Goal: Download file/media

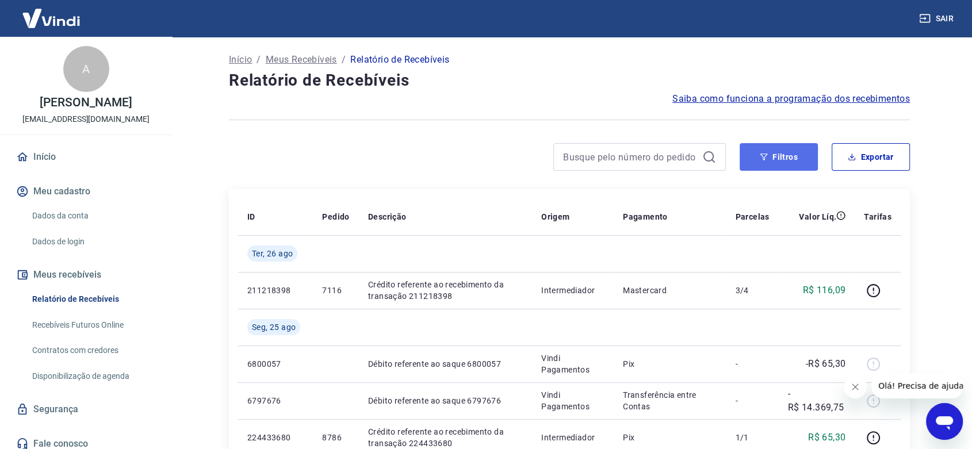
click at [792, 160] on button "Filtros" at bounding box center [779, 157] width 78 height 28
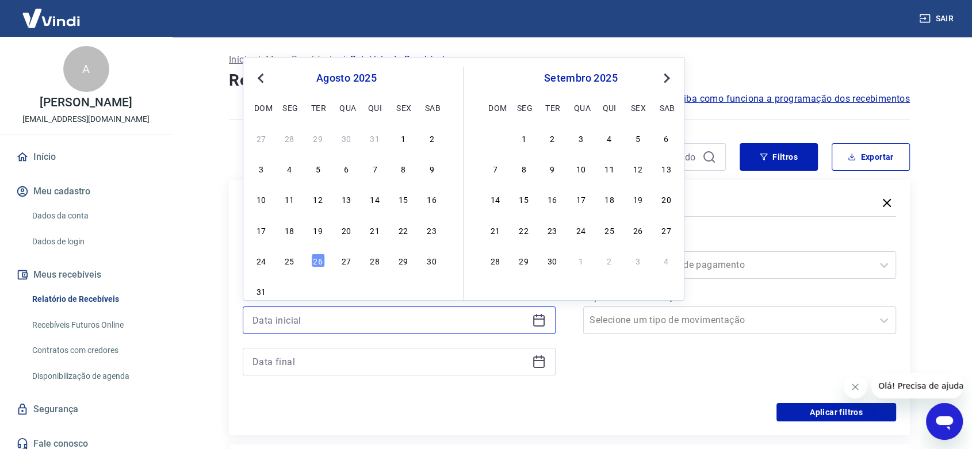
click at [265, 312] on input at bounding box center [390, 320] width 275 height 17
drag, startPoint x: 292, startPoint y: 254, endPoint x: 307, endPoint y: 362, distance: 109.8
click at [290, 254] on div "25" at bounding box center [290, 261] width 14 height 14
type input "[DATE]"
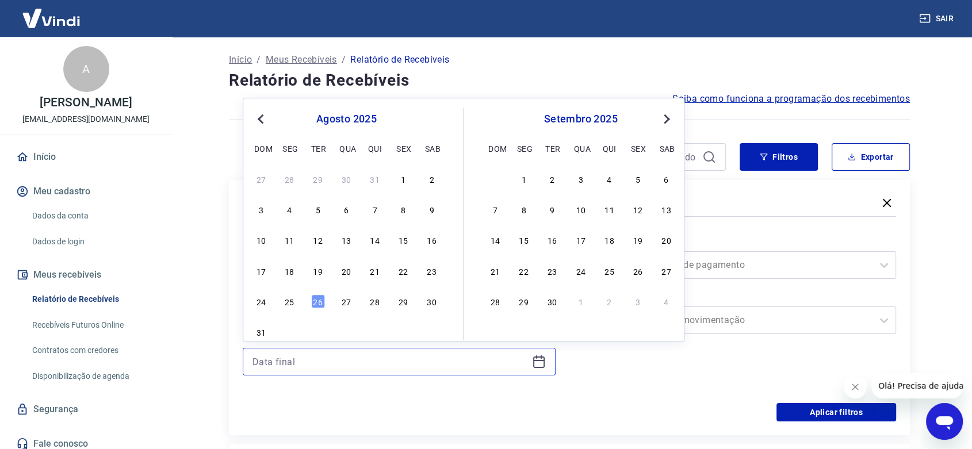
click at [289, 364] on input at bounding box center [390, 361] width 275 height 17
click at [313, 293] on div "24 25 26 27 28 29 30" at bounding box center [347, 301] width 188 height 17
click at [313, 298] on div "26" at bounding box center [318, 302] width 14 height 14
type input "[DATE]"
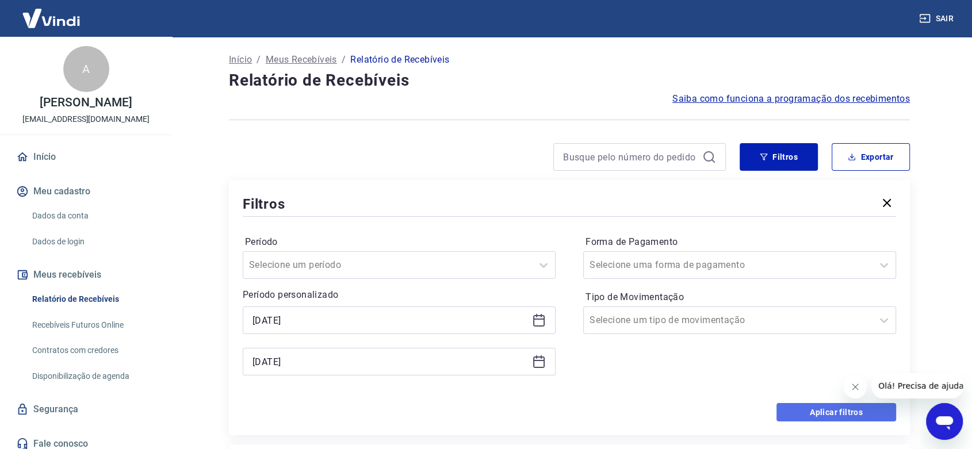
click at [801, 412] on button "Aplicar filtros" at bounding box center [837, 412] width 120 height 18
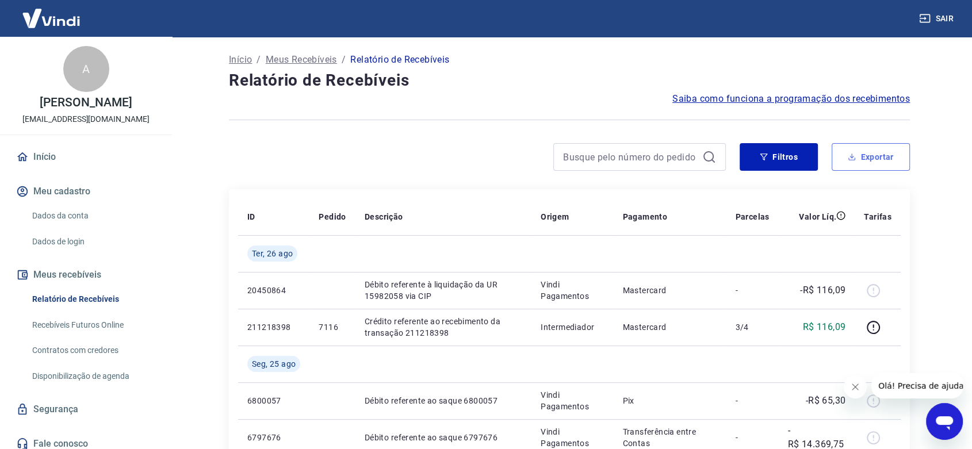
click at [881, 158] on button "Exportar" at bounding box center [871, 157] width 78 height 28
type input "[DATE]"
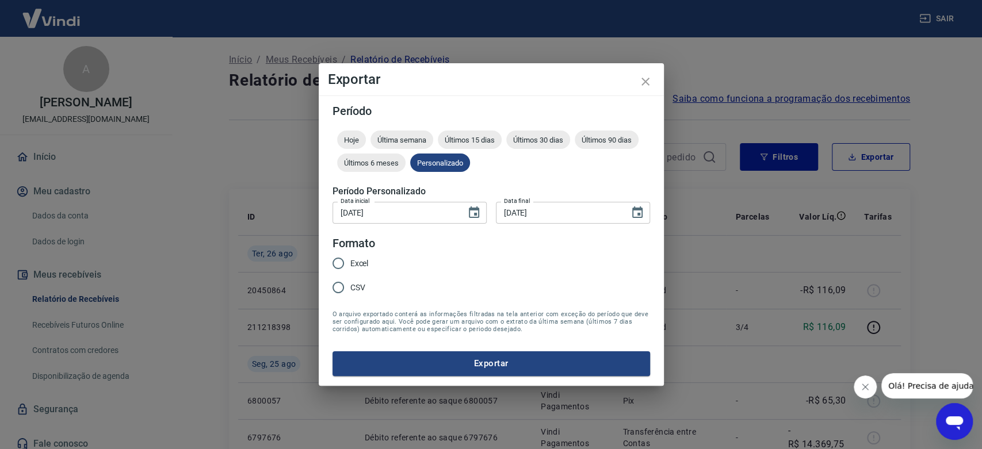
click at [349, 266] on input "Excel" at bounding box center [338, 263] width 24 height 24
radio input "true"
click at [463, 365] on button "Exportar" at bounding box center [492, 364] width 318 height 24
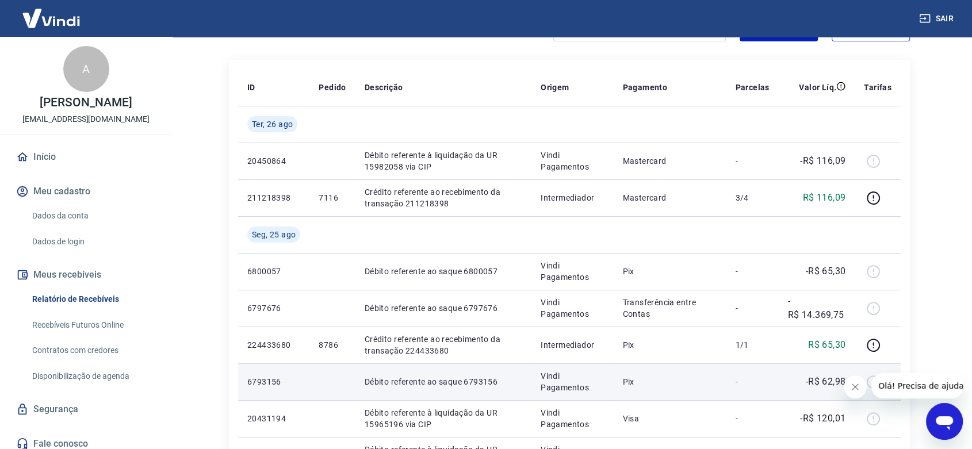
scroll to position [128, 0]
